Goal: Task Accomplishment & Management: Use online tool/utility

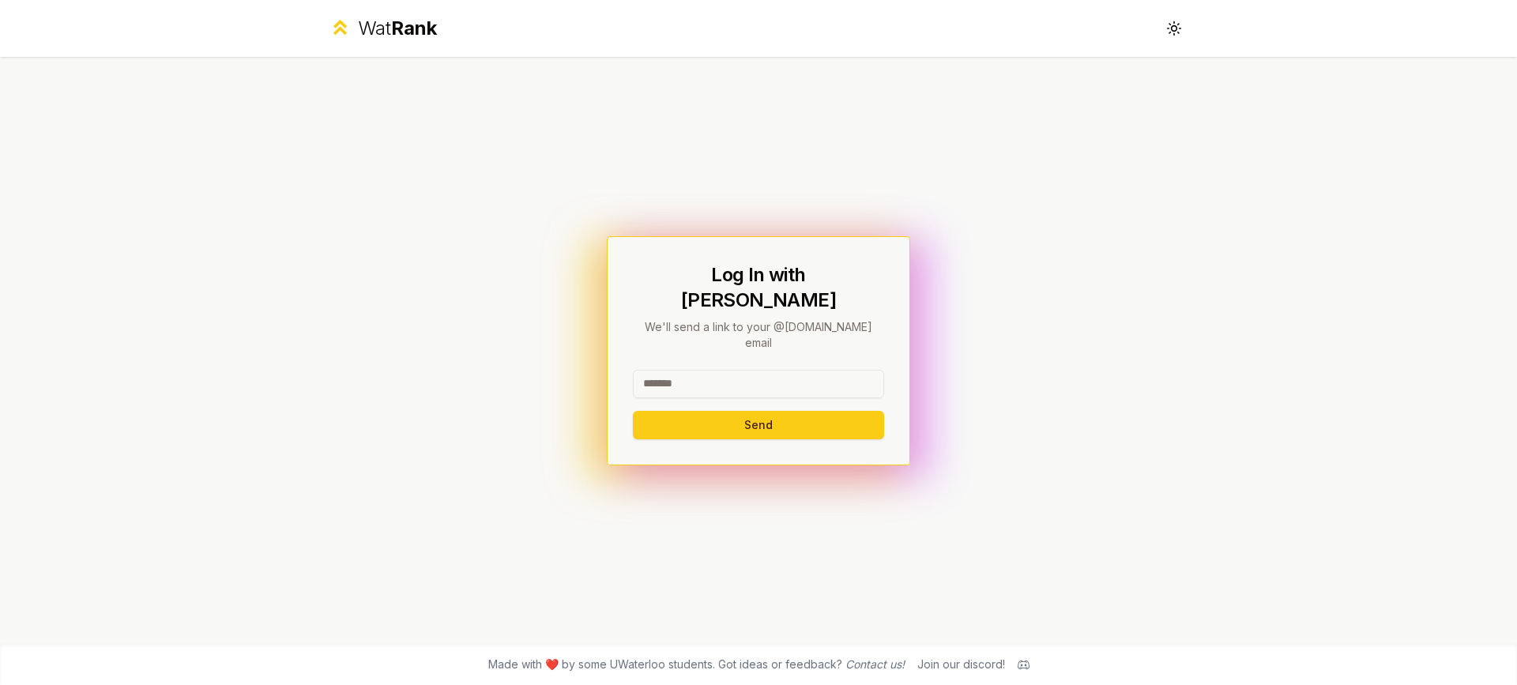
click at [672, 370] on input at bounding box center [758, 384] width 251 height 28
type input "*******"
click at [715, 411] on button "Send" at bounding box center [758, 425] width 251 height 28
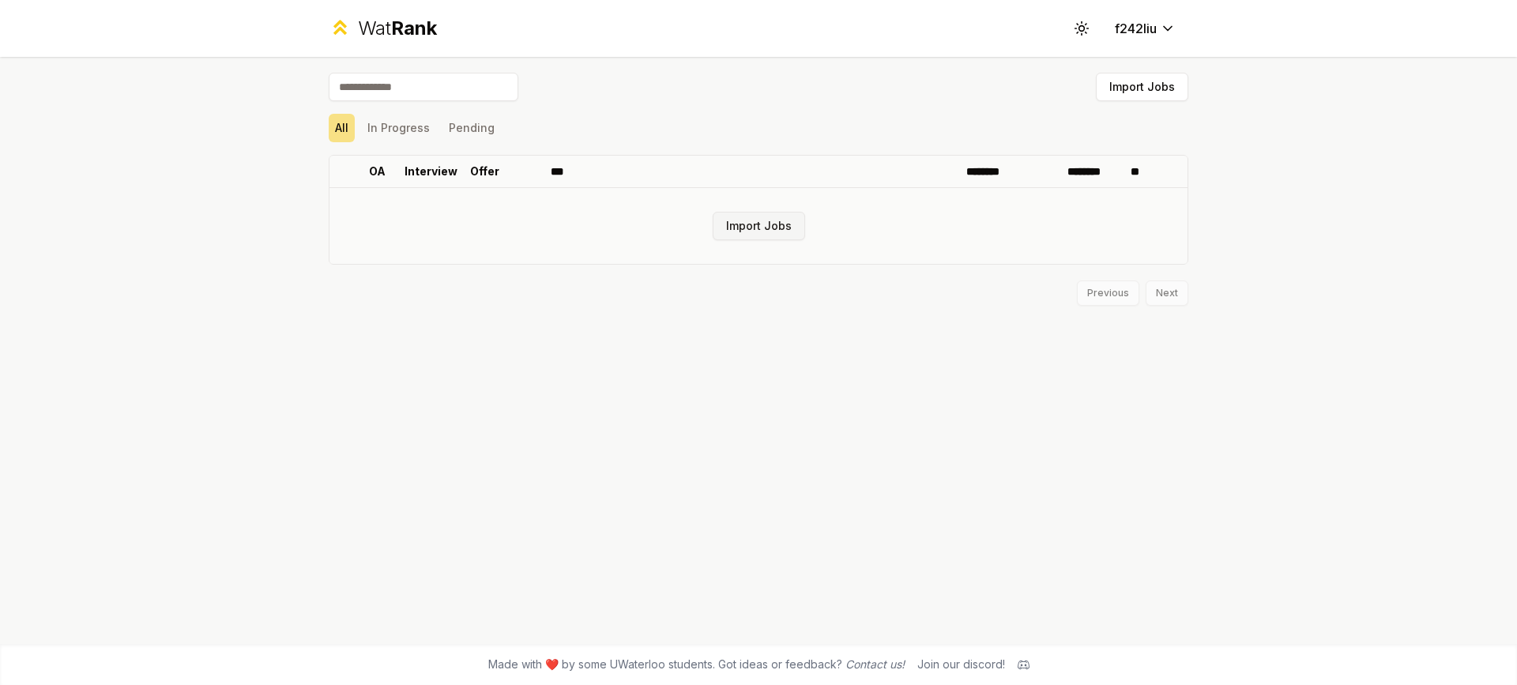
click at [757, 225] on button "Import Jobs" at bounding box center [759, 226] width 92 height 28
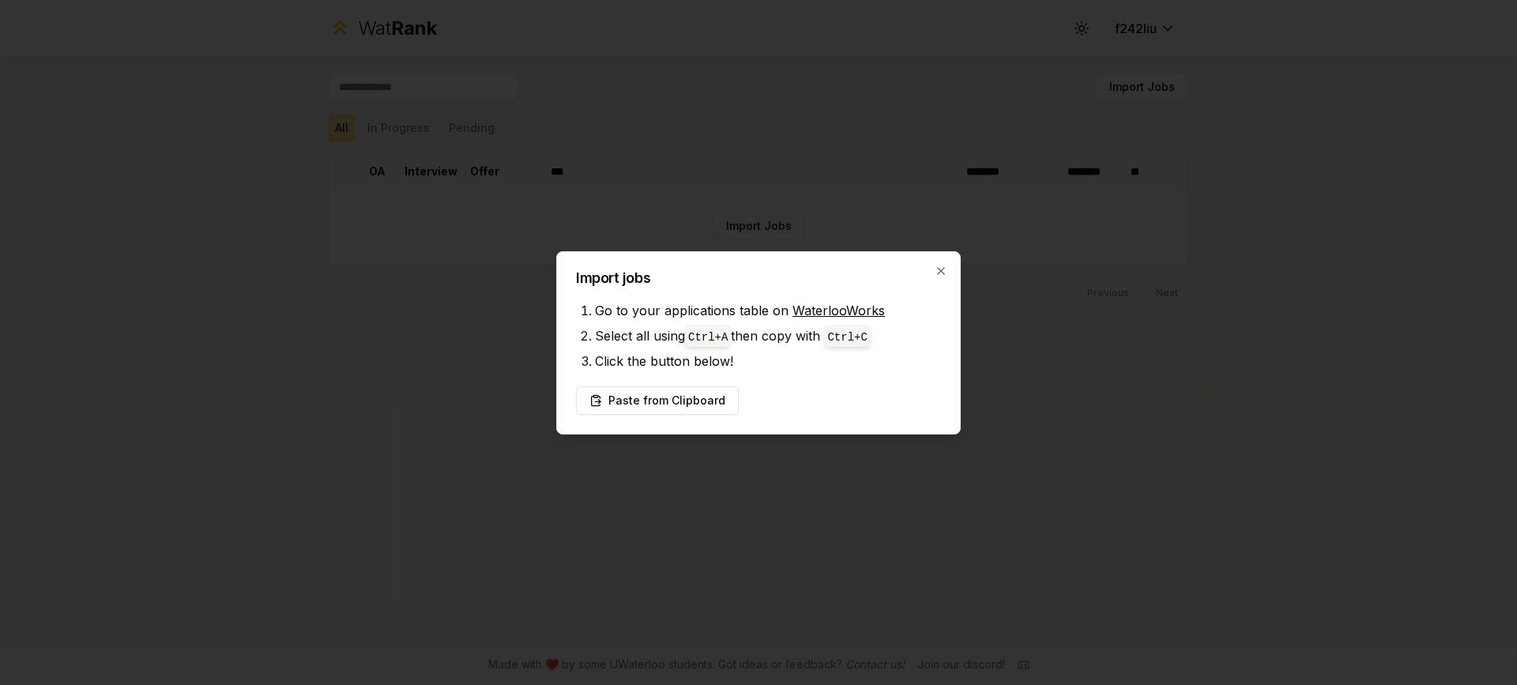
click at [702, 383] on div "Import jobs Go to your applications table on WaterlooWorks Select all using Ctr…" at bounding box center [758, 342] width 404 height 183
click at [694, 401] on button "Paste from Clipboard" at bounding box center [657, 400] width 163 height 28
click at [674, 414] on button "Paste from Clipboard" at bounding box center [657, 400] width 163 height 28
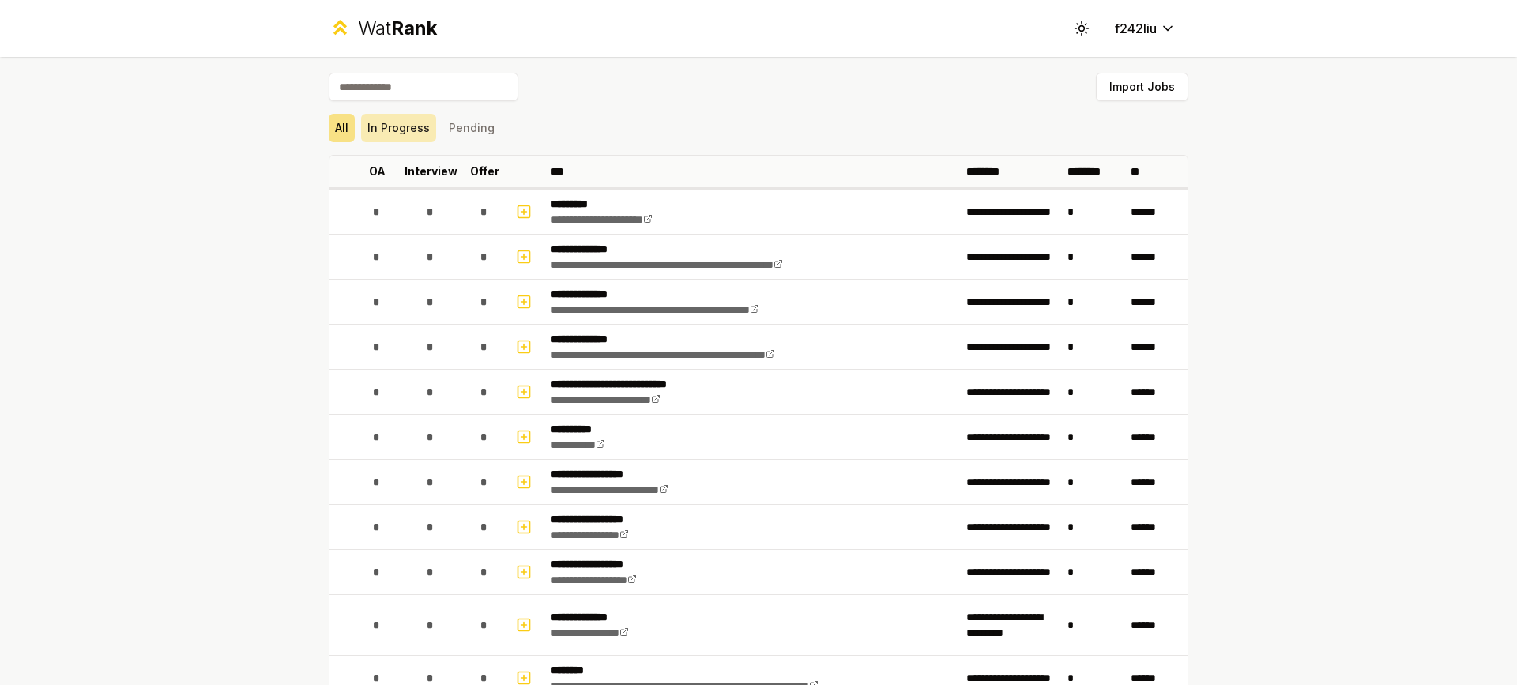
click at [404, 122] on button "In Progress" at bounding box center [398, 128] width 75 height 28
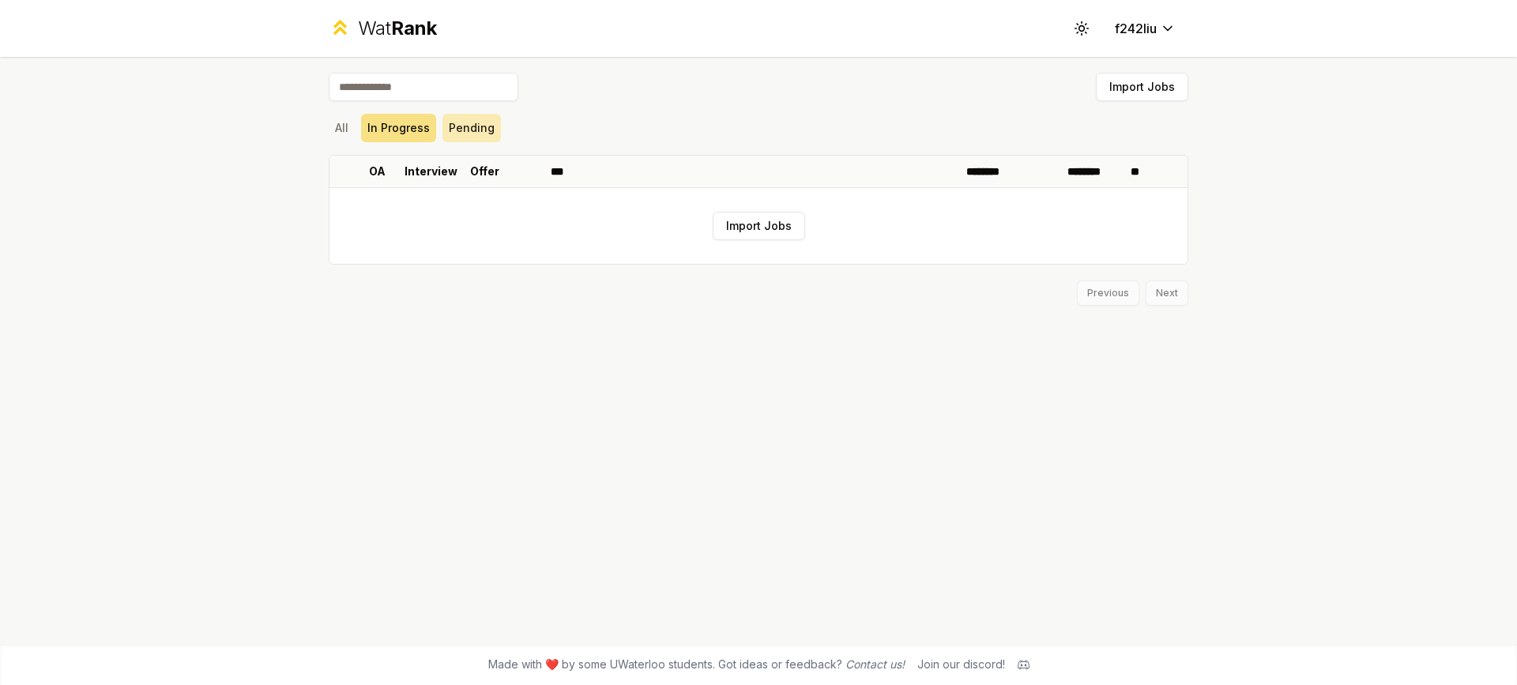
click at [475, 128] on button "Pending" at bounding box center [471, 128] width 58 height 28
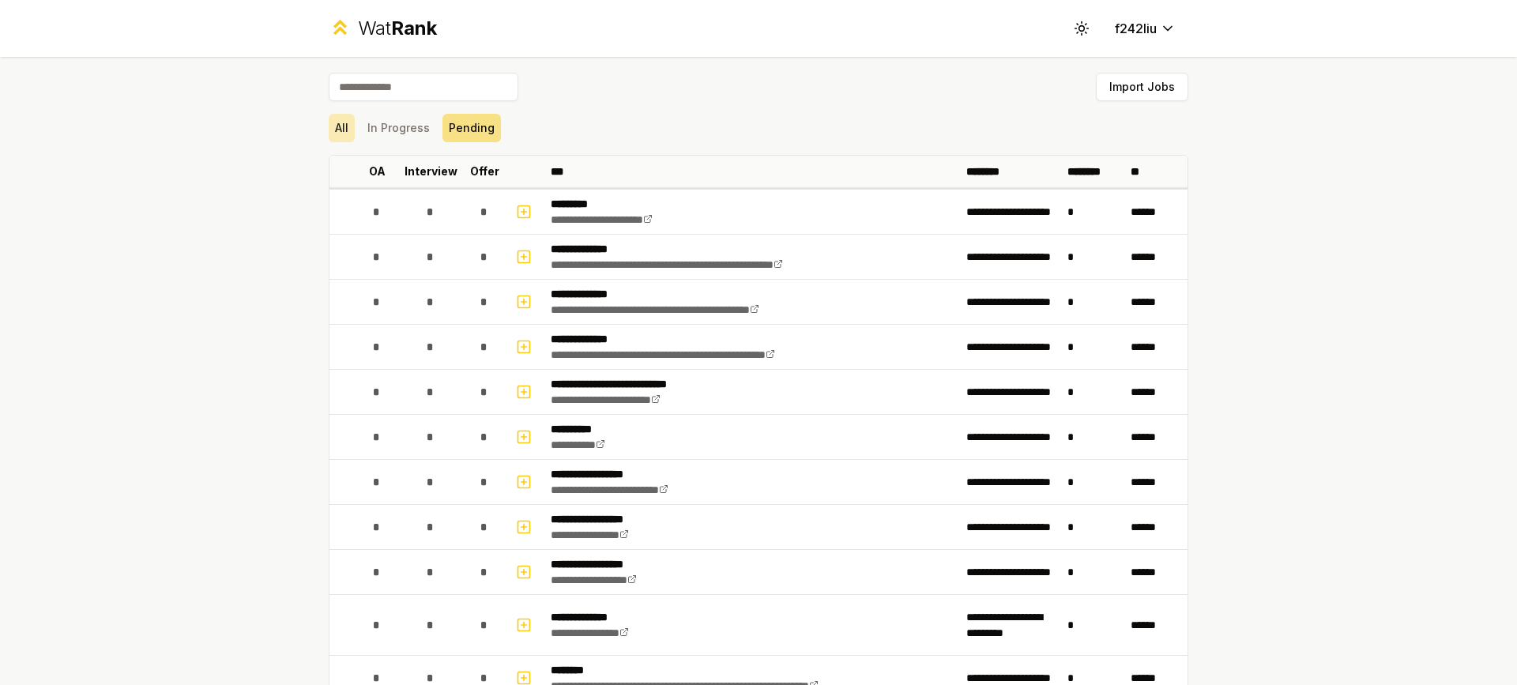
click at [333, 131] on button "All" at bounding box center [342, 128] width 26 height 28
click at [1129, 74] on button "Import Jobs" at bounding box center [1142, 87] width 92 height 28
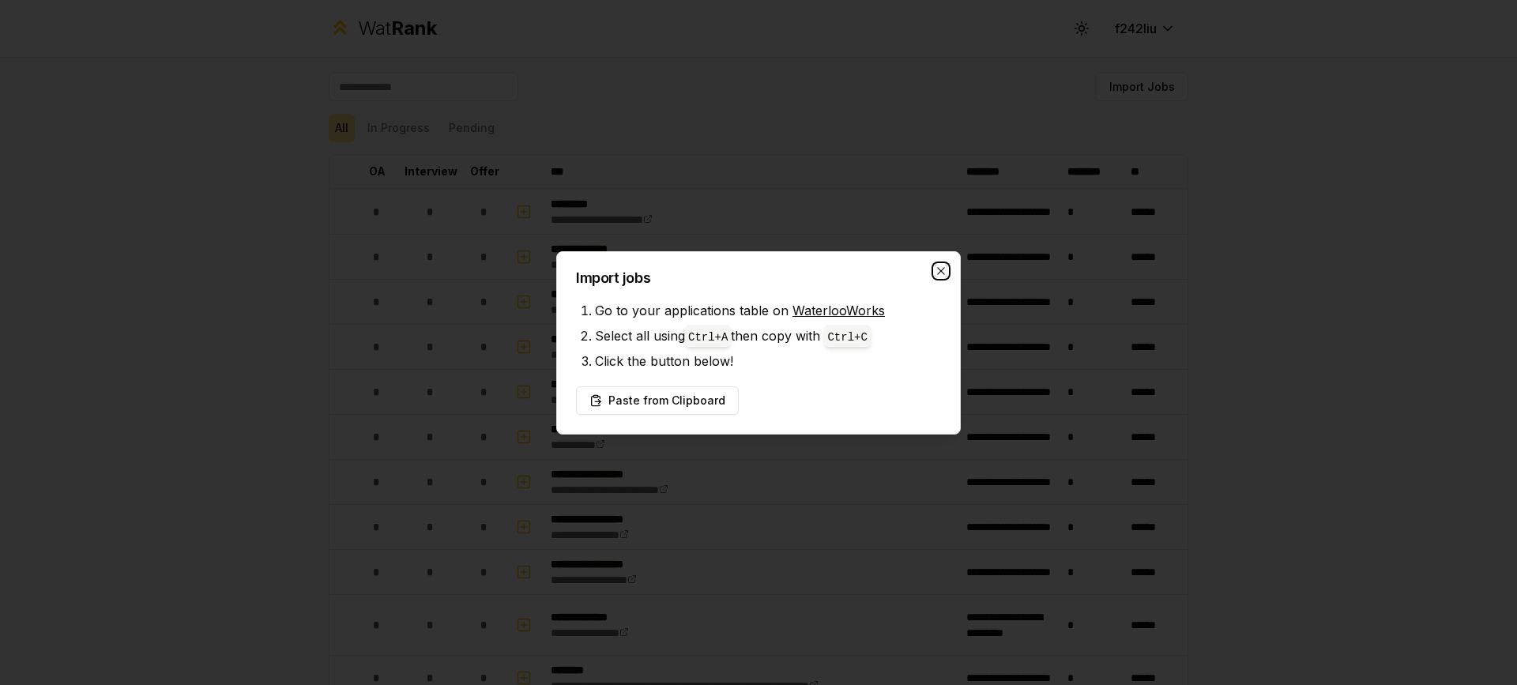
click at [944, 268] on icon "button" at bounding box center [940, 270] width 7 height 7
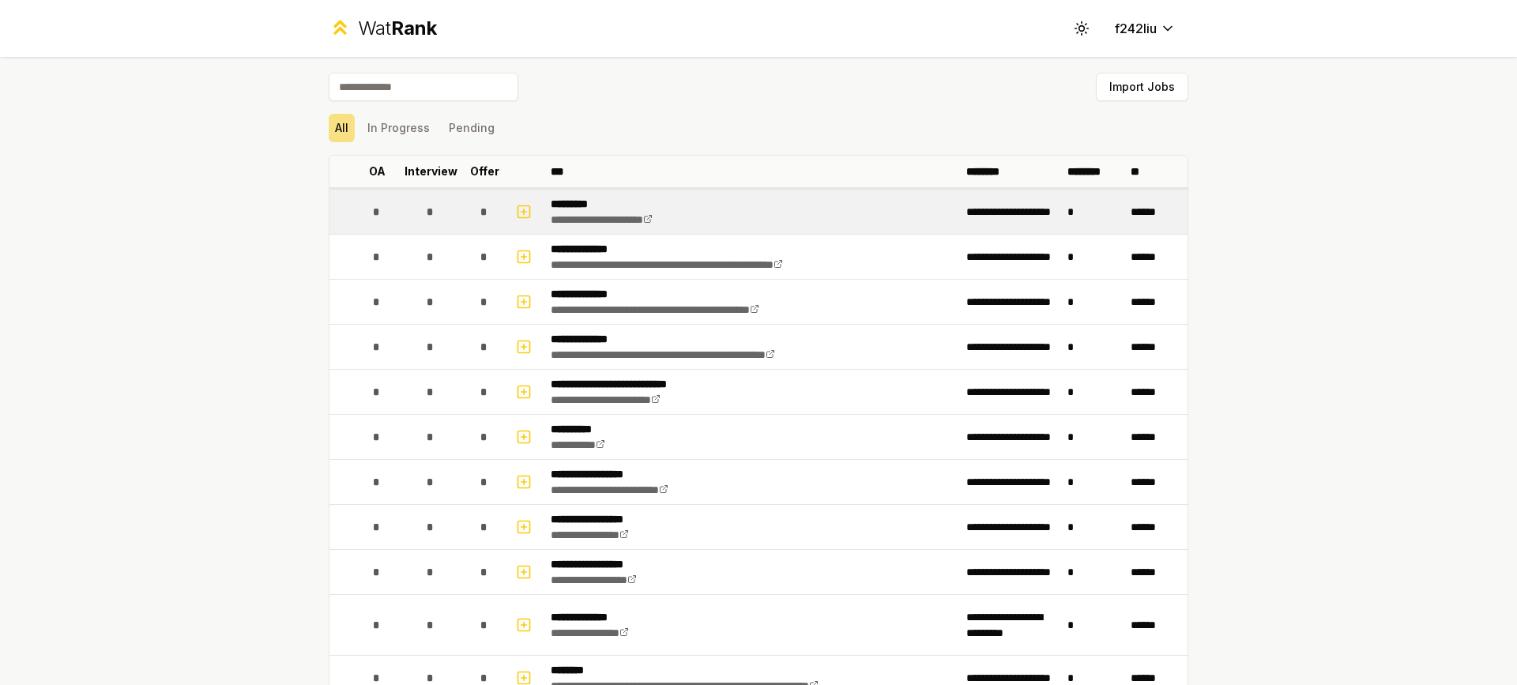
click at [371, 203] on div "*" at bounding box center [377, 212] width 32 height 32
click at [527, 208] on button "button" at bounding box center [524, 211] width 22 height 25
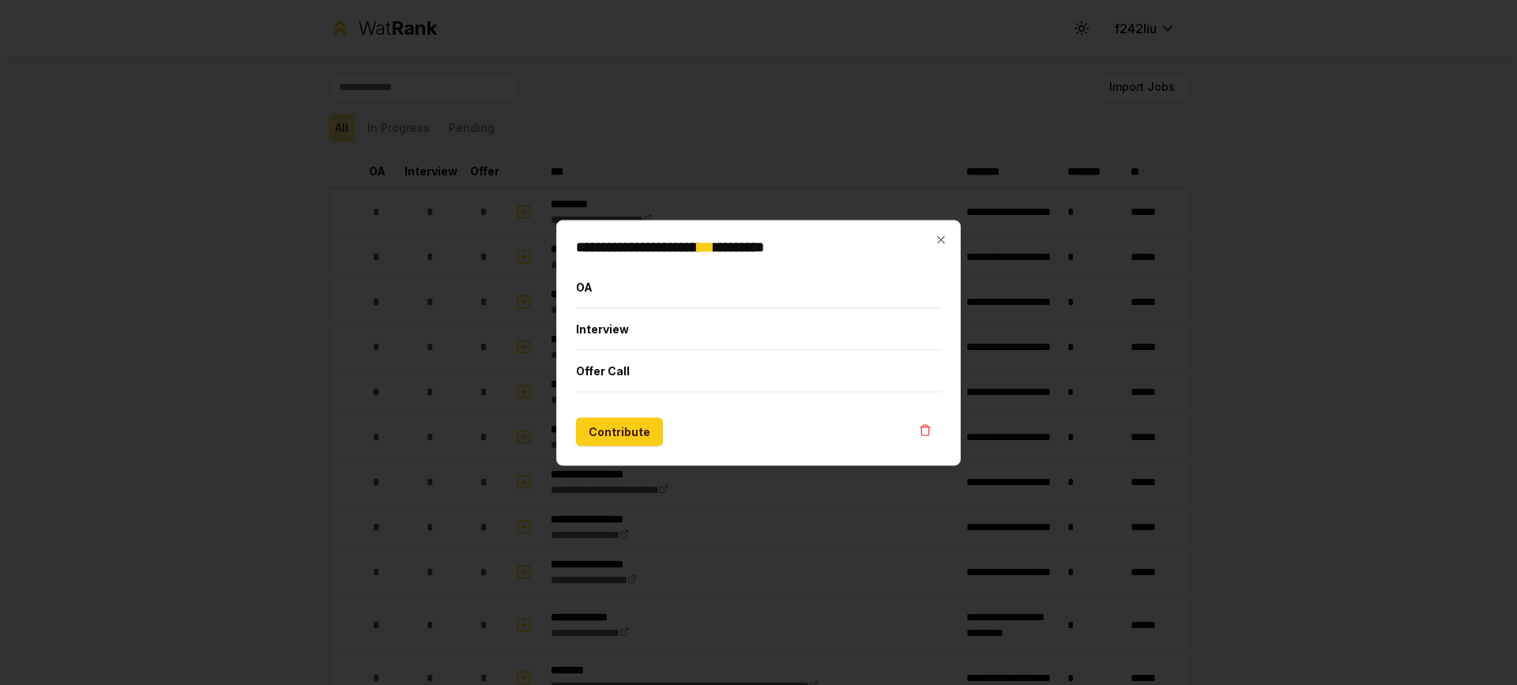
click at [487, 280] on div at bounding box center [758, 342] width 1517 height 685
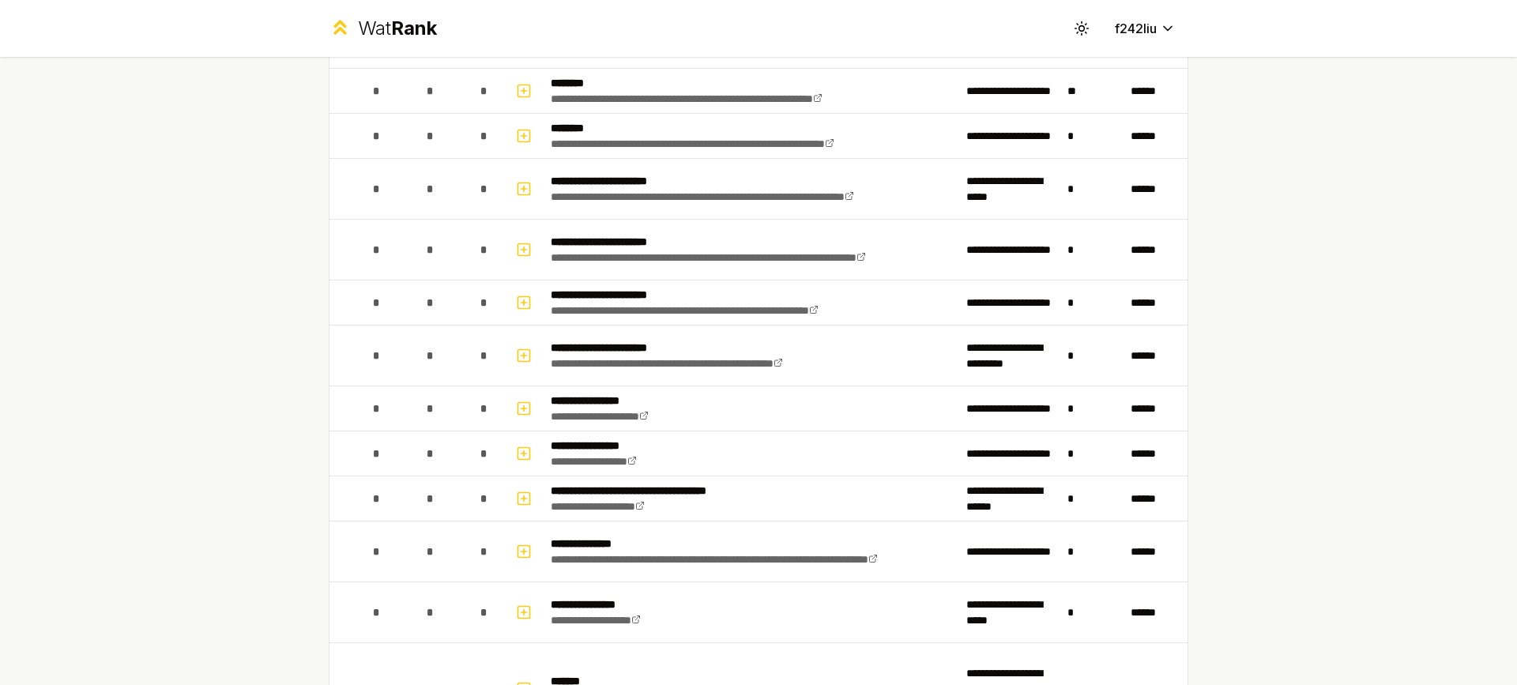
scroll to position [1188, 0]
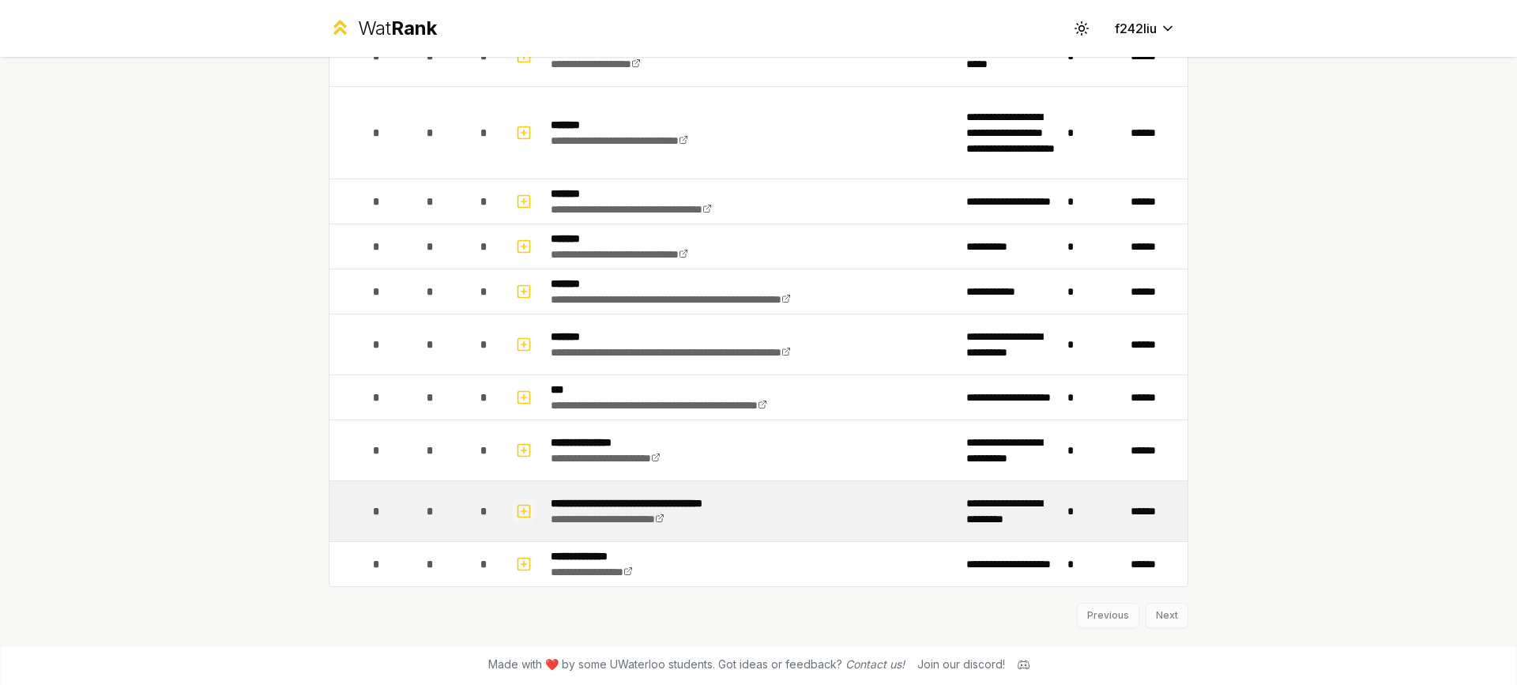
click at [516, 514] on icon "button" at bounding box center [524, 511] width 16 height 19
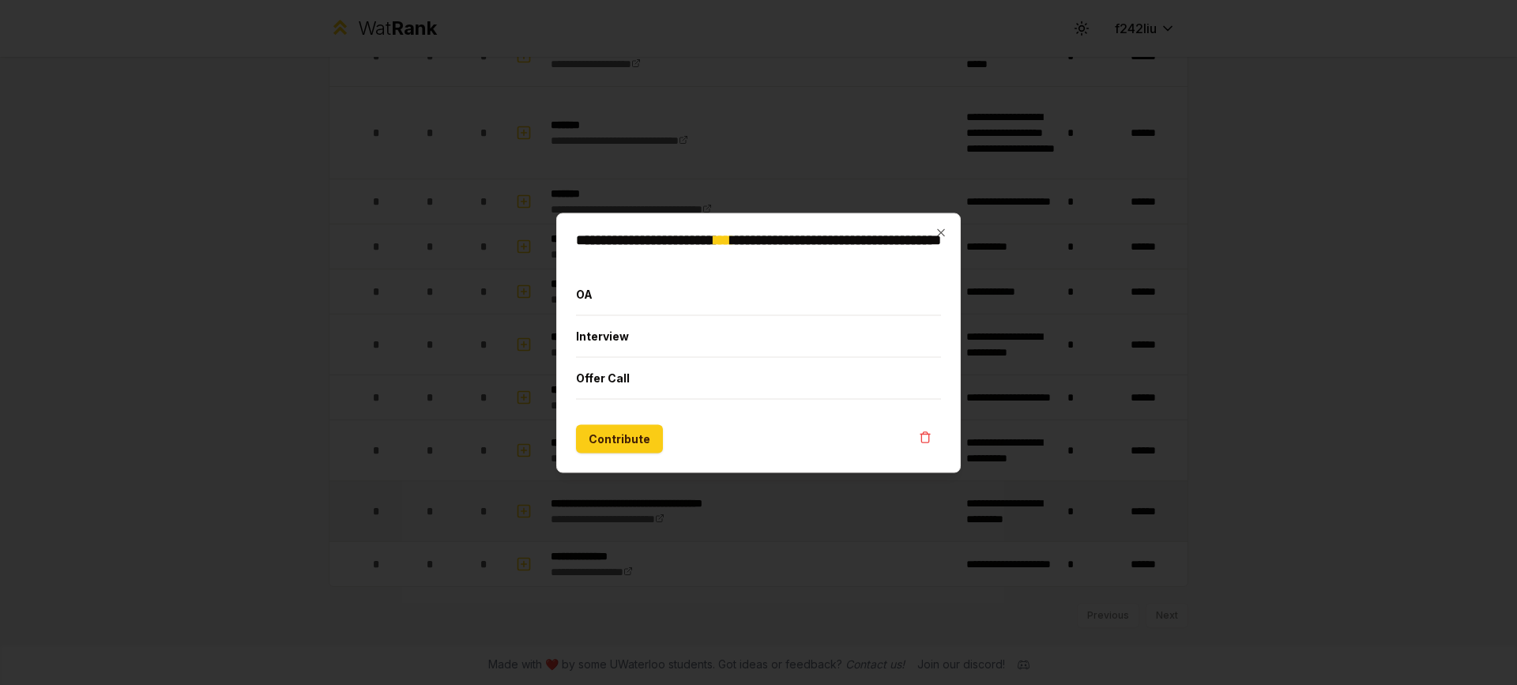
click at [510, 514] on div at bounding box center [758, 342] width 1517 height 685
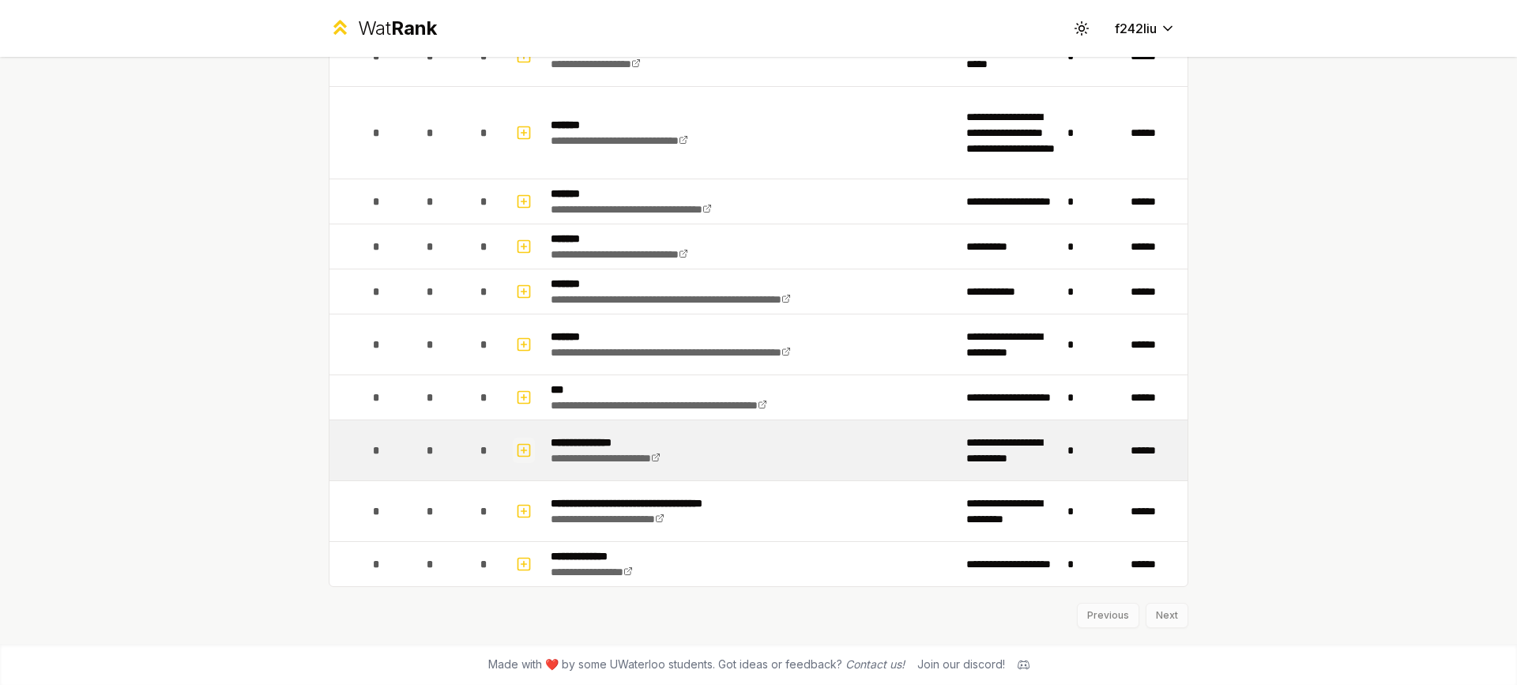
click at [524, 453] on icon "button" at bounding box center [524, 450] width 0 height 6
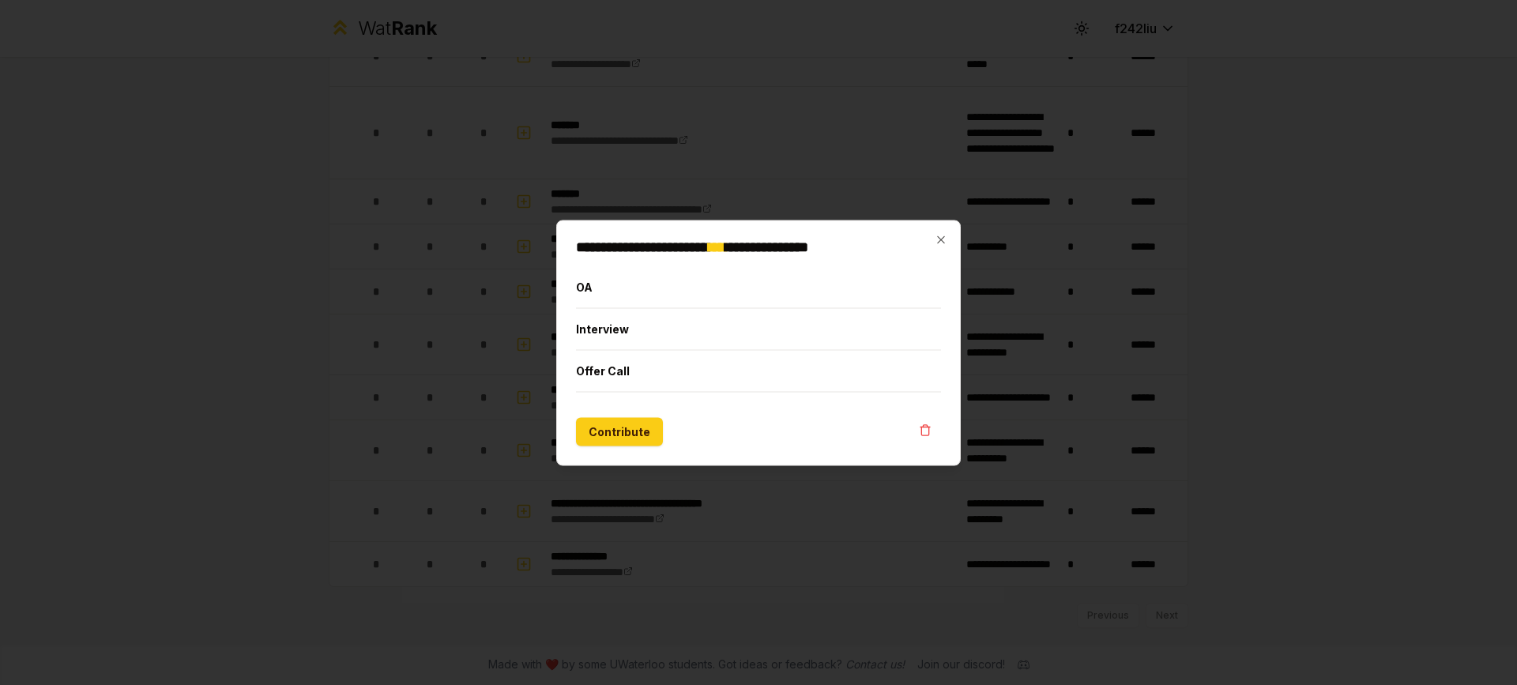
click at [479, 384] on div at bounding box center [758, 342] width 1517 height 685
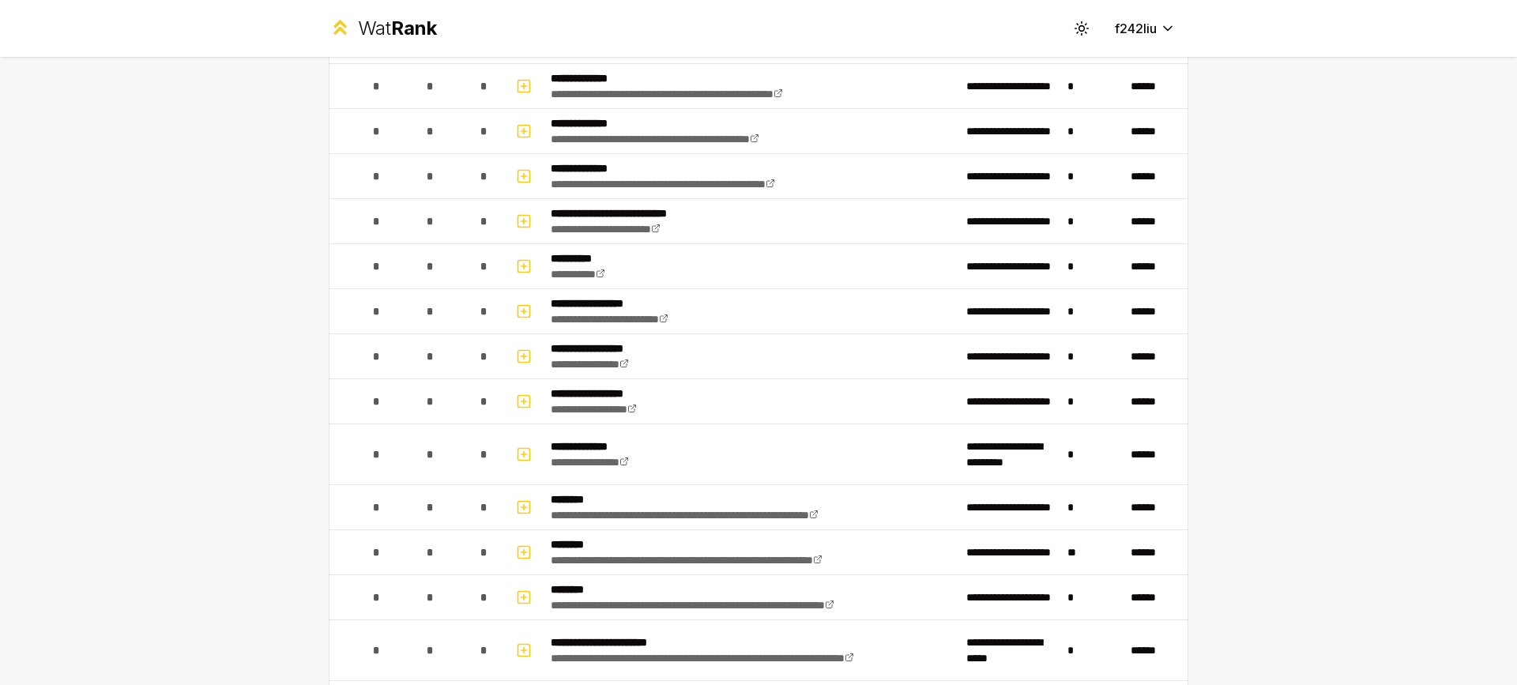
scroll to position [135, 0]
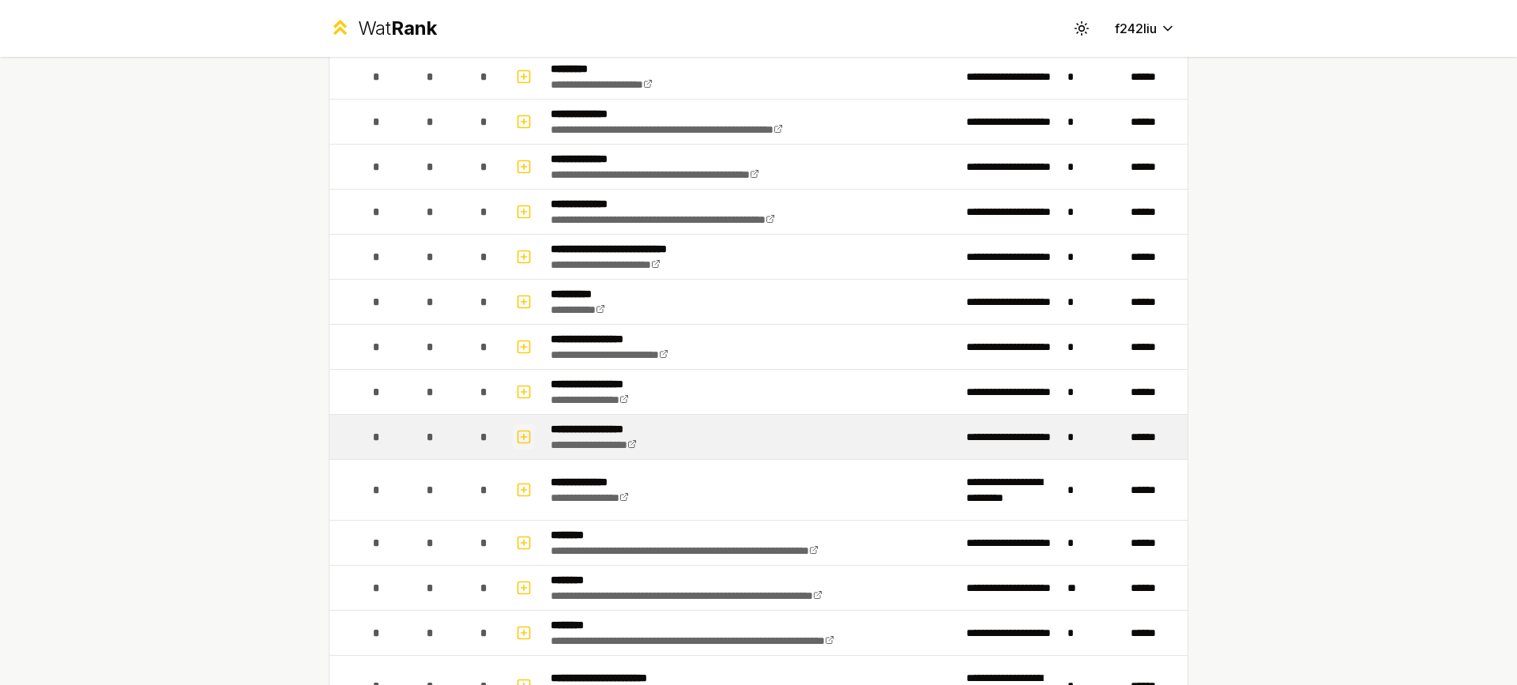
click at [529, 438] on button "button" at bounding box center [524, 436] width 22 height 25
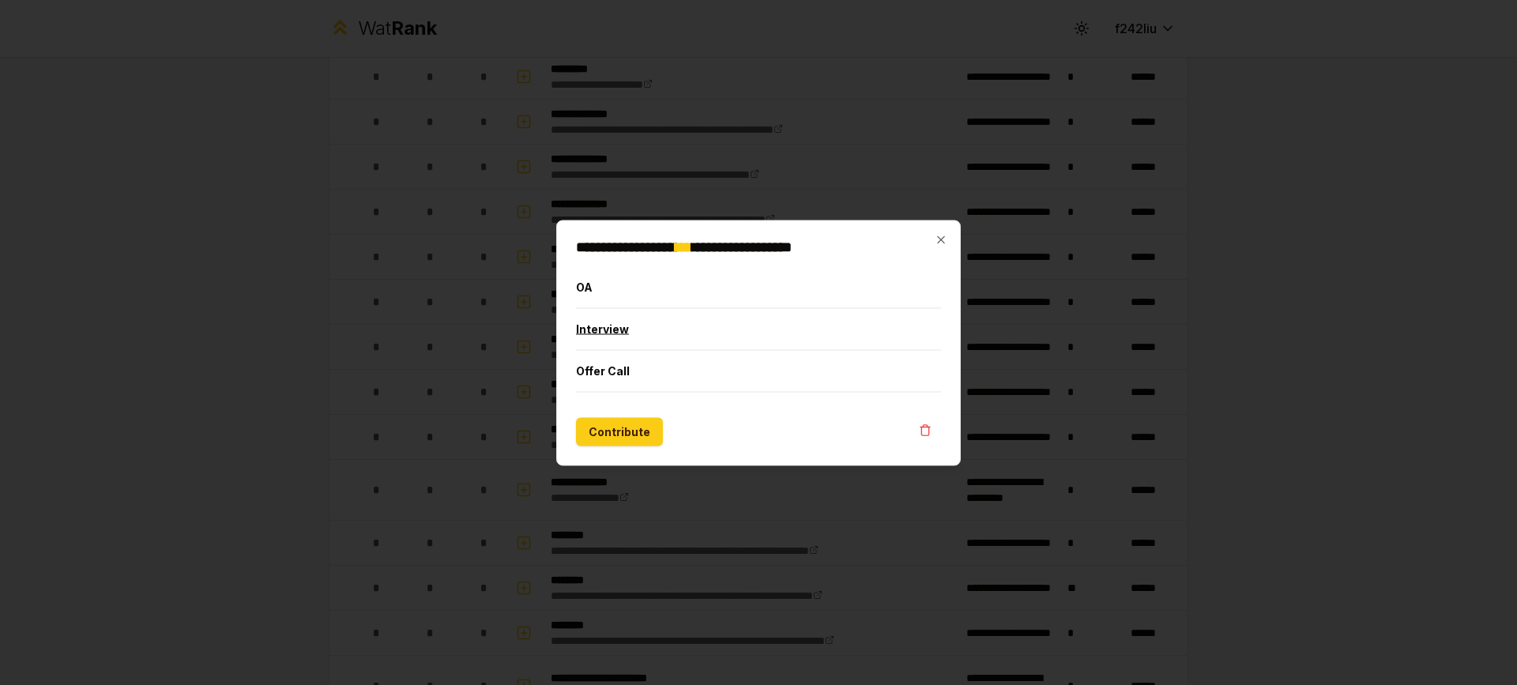
click at [645, 317] on button "Interview" at bounding box center [758, 328] width 365 height 41
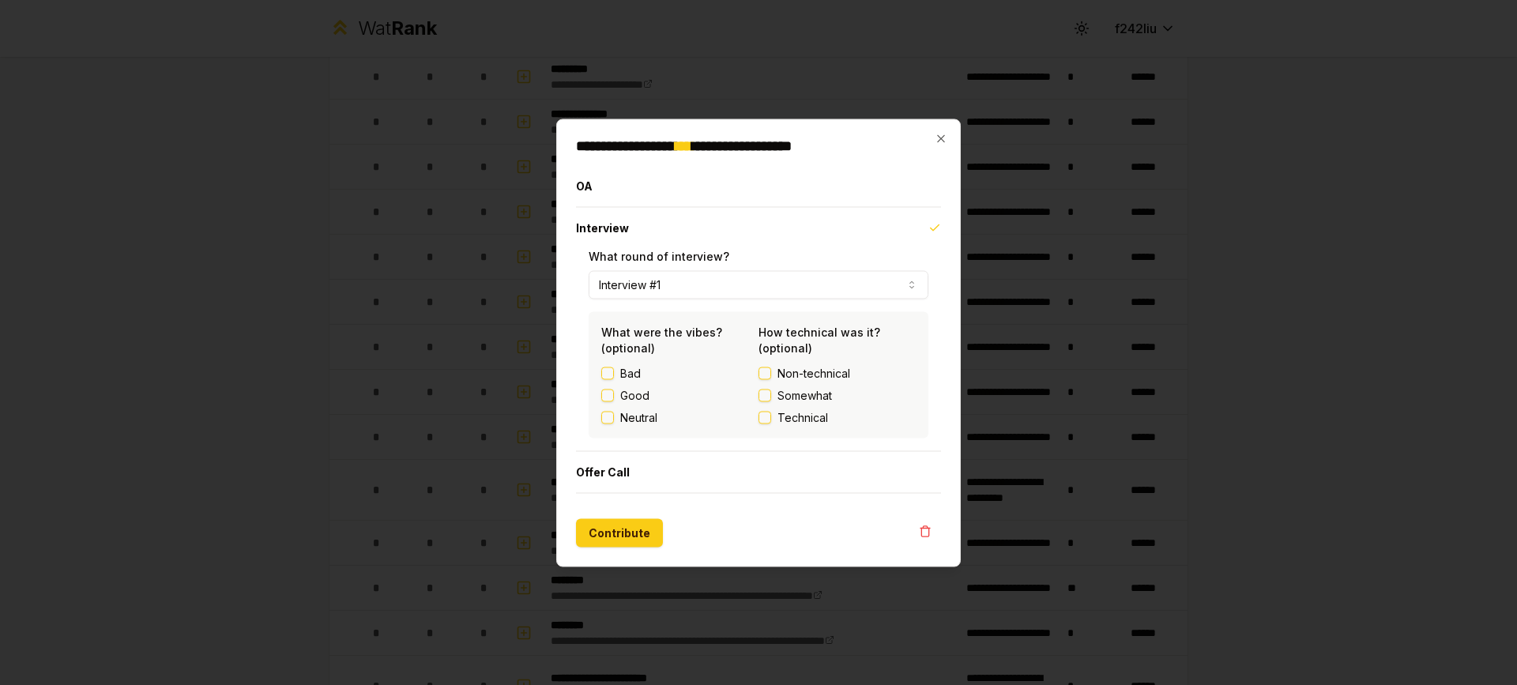
click at [1100, 277] on div at bounding box center [758, 342] width 1517 height 685
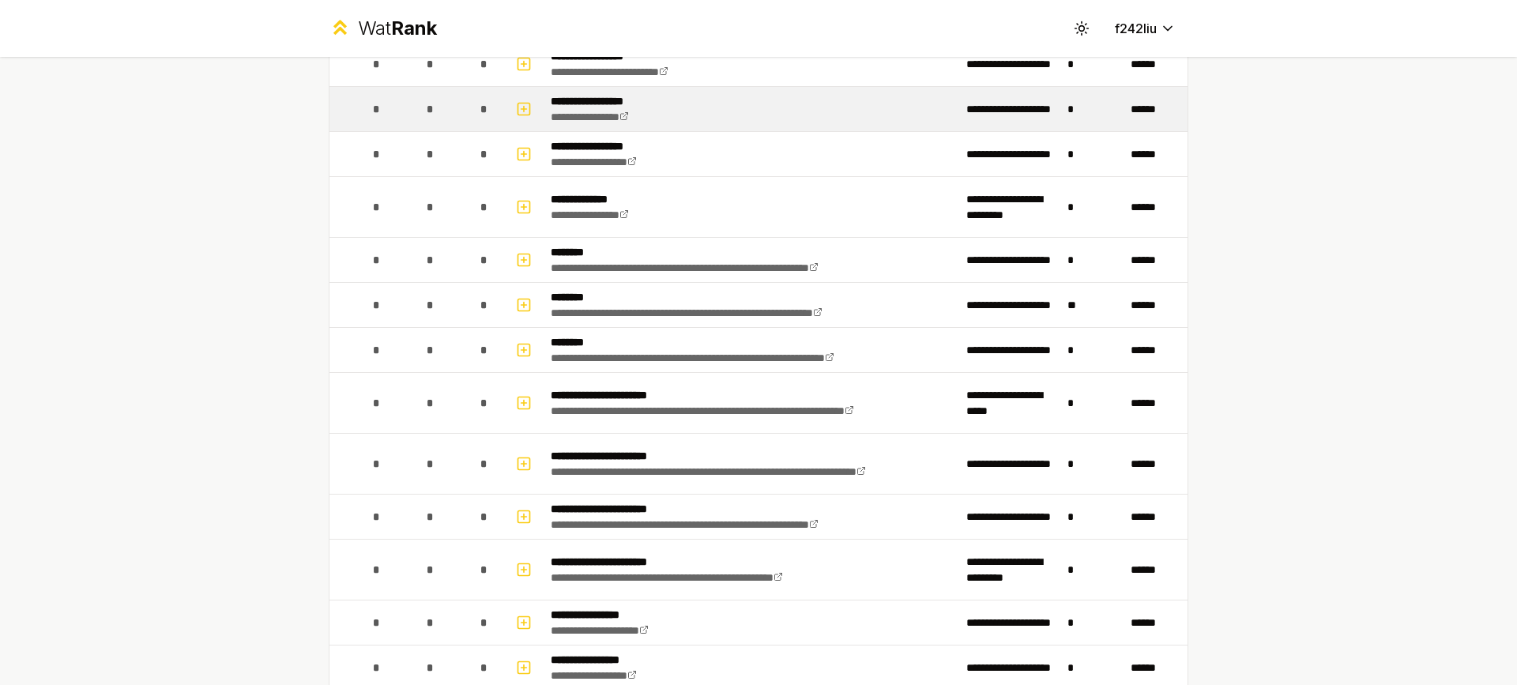
scroll to position [421, 0]
